Goal: Transaction & Acquisition: Purchase product/service

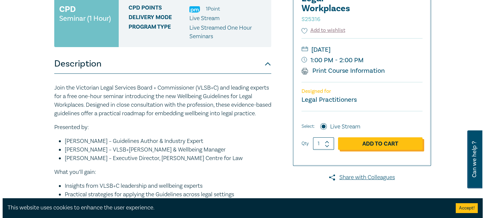
scroll to position [131, 0]
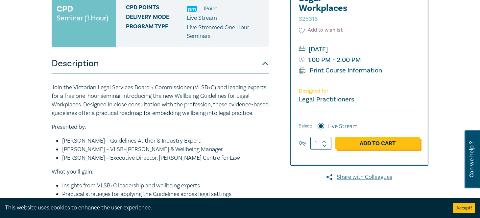
click at [420, 143] on link "Add to Cart" at bounding box center [377, 143] width 84 height 12
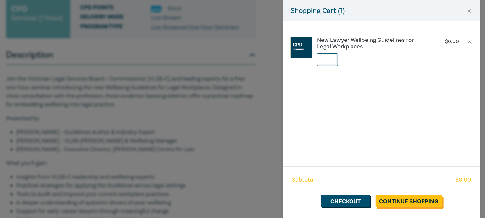
click at [400, 196] on link "Continue Shopping" at bounding box center [408, 201] width 66 height 12
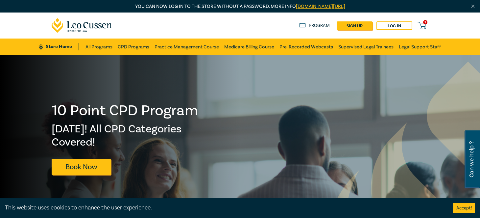
click at [425, 24] on icon at bounding box center [422, 24] width 8 height 4
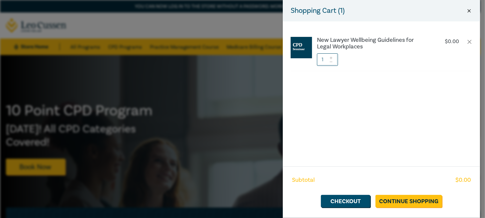
click at [466, 12] on button "Close" at bounding box center [469, 11] width 6 height 6
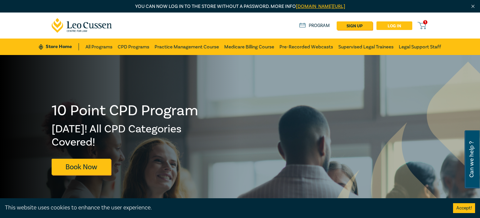
click at [412, 27] on link "Log in" at bounding box center [394, 25] width 36 height 9
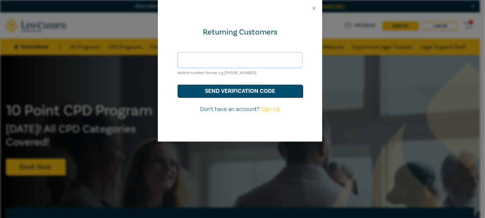
click at [226, 63] on input "text" at bounding box center [239, 60] width 125 height 16
type input "c"
type input "[PERSON_NAME][EMAIL_ADDRESS][DOMAIN_NAME]"
click at [177, 84] on button "send verification code" at bounding box center [239, 90] width 125 height 12
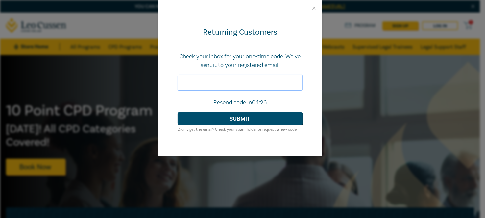
click at [215, 84] on input "text" at bounding box center [239, 83] width 125 height 16
paste input "859884"
type input "859884"
click at [232, 119] on button "Submit" at bounding box center [239, 118] width 125 height 12
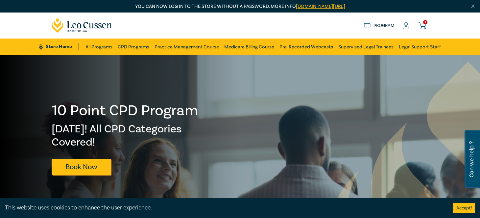
click at [425, 25] on icon at bounding box center [422, 24] width 8 height 4
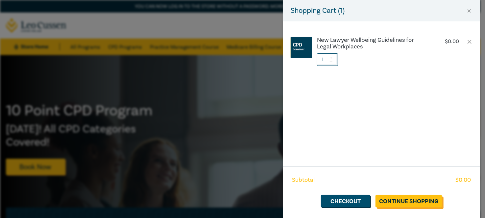
click at [423, 198] on link "Continue Shopping" at bounding box center [408, 201] width 66 height 12
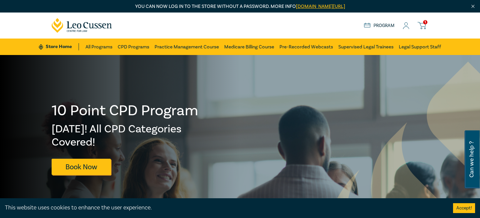
click at [427, 24] on span "1" at bounding box center [425, 22] width 4 height 4
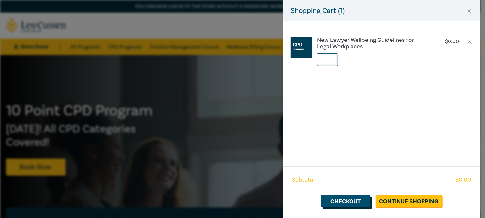
click at [365, 202] on link "Checkout" at bounding box center [345, 201] width 49 height 12
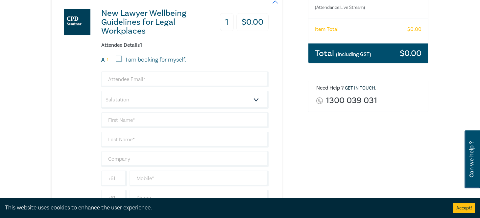
scroll to position [131, 0]
click at [126, 57] on label "I am booking for myself." at bounding box center [156, 59] width 60 height 9
click at [116, 57] on input "I am booking for myself." at bounding box center [119, 58] width 7 height 7
checkbox input "true"
type input "[PERSON_NAME][EMAIL_ADDRESS][DOMAIN_NAME]"
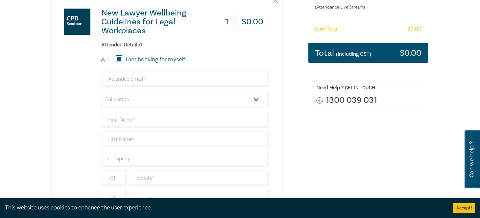
type input "[PERSON_NAME]"
type input "Salter"
type input "0403810744"
click at [103, 79] on input "[PERSON_NAME][EMAIL_ADDRESS][DOMAIN_NAME]" at bounding box center [184, 79] width 167 height 16
drag, startPoint x: 323, startPoint y: 91, endPoint x: 264, endPoint y: 93, distance: 58.8
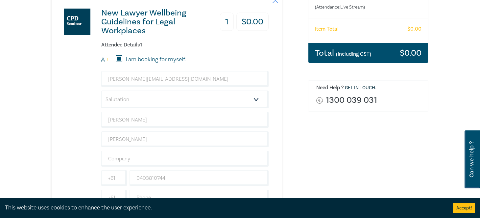
click at [321, 92] on div "Order New Lawyer Wellbeing Guidelines for Legal Workplaces (Attendance: Live St…" at bounding box center [368, 111] width 128 height 318
click at [203, 101] on select "Salutation Mr. Mrs. Ms. Miss Dr. Prof. Other" at bounding box center [184, 99] width 167 height 18
select select "Ms."
click at [101, 90] on select "Salutation Mr. Mrs. Ms. Miss Dr. Prof. Other" at bounding box center [184, 99] width 167 height 18
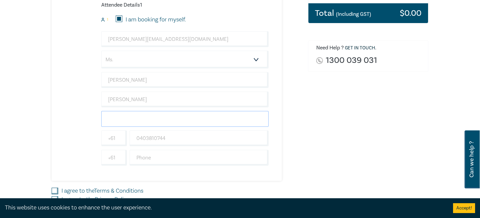
click at [109, 117] on input "text" at bounding box center [184, 119] width 167 height 16
type input "D"
type input "South East Lawyers"
type input "03"
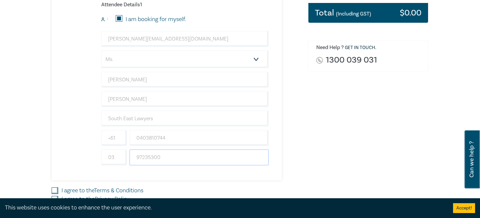
type input "97235300"
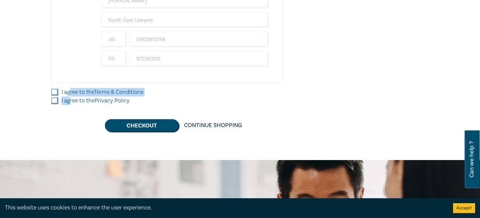
click at [52, 89] on input "I agree to the Terms & Conditions" at bounding box center [55, 92] width 7 height 7
checkbox input "true"
click at [52, 100] on input "I agree to the Privacy Policy" at bounding box center [55, 100] width 7 height 7
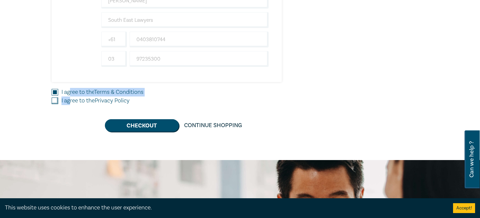
checkbox input "true"
click at [108, 121] on button "Checkout" at bounding box center [142, 125] width 74 height 12
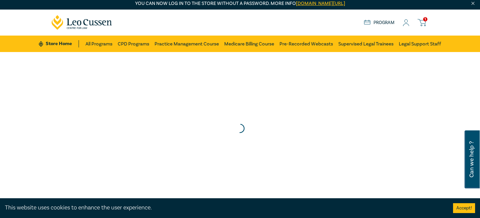
scroll to position [0, 0]
